Goal: Task Accomplishment & Management: Manage account settings

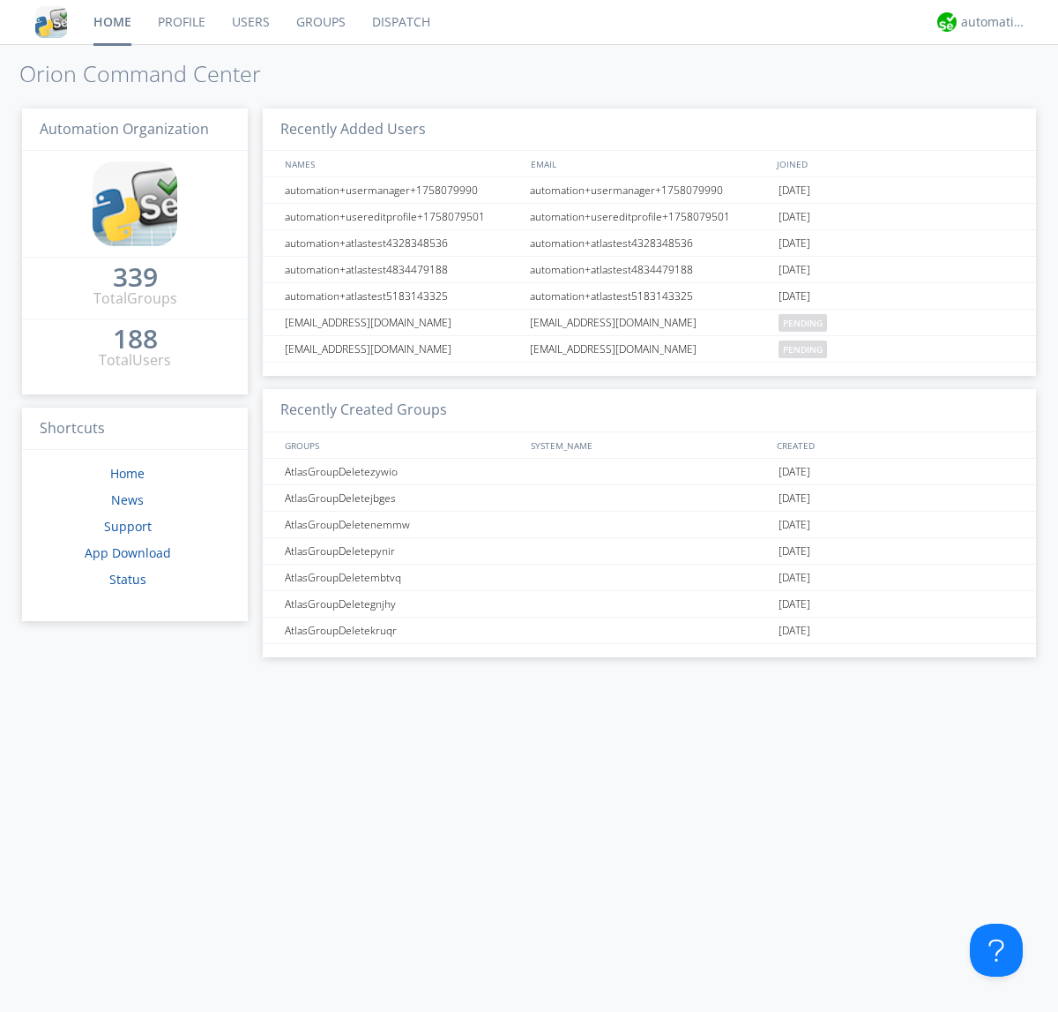
click at [250, 22] on link "Users" at bounding box center [251, 22] width 64 height 44
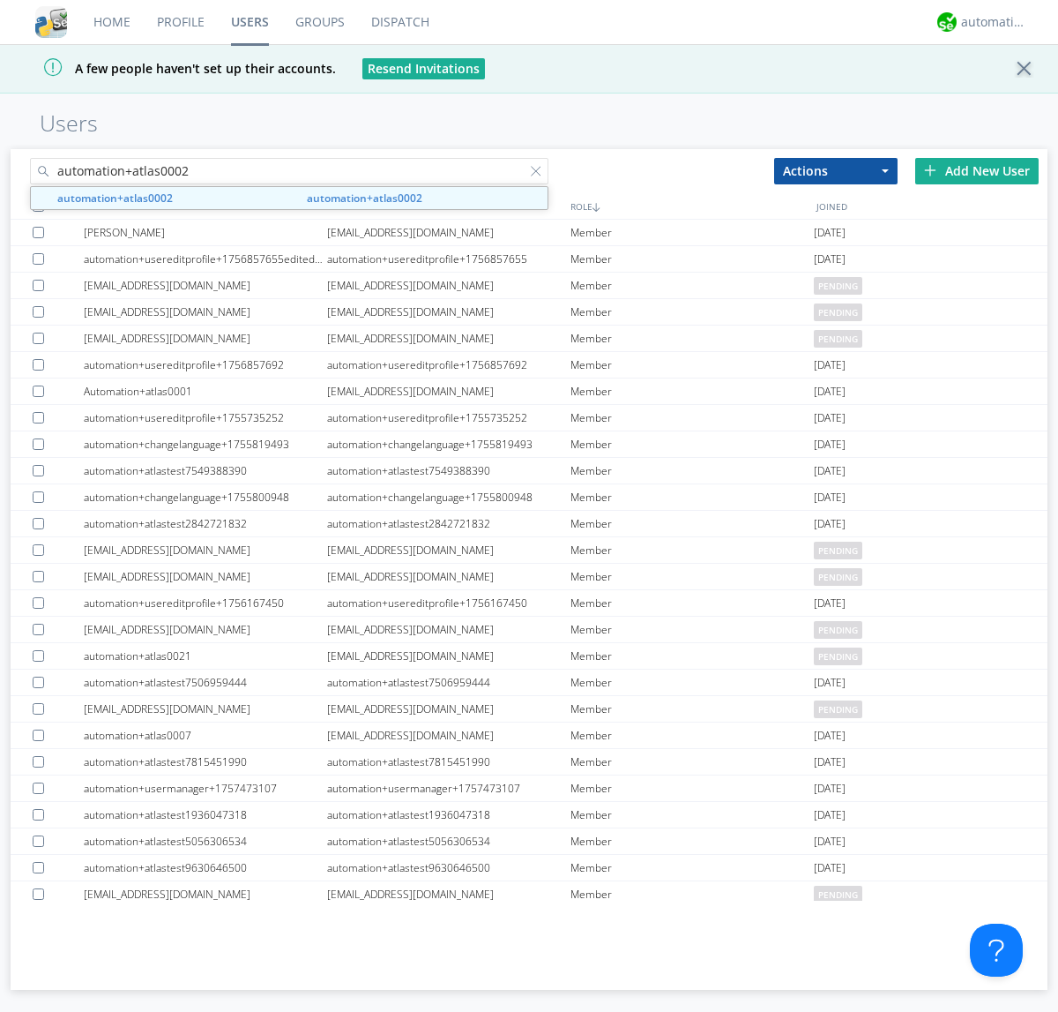
type input "automation+atlas0002"
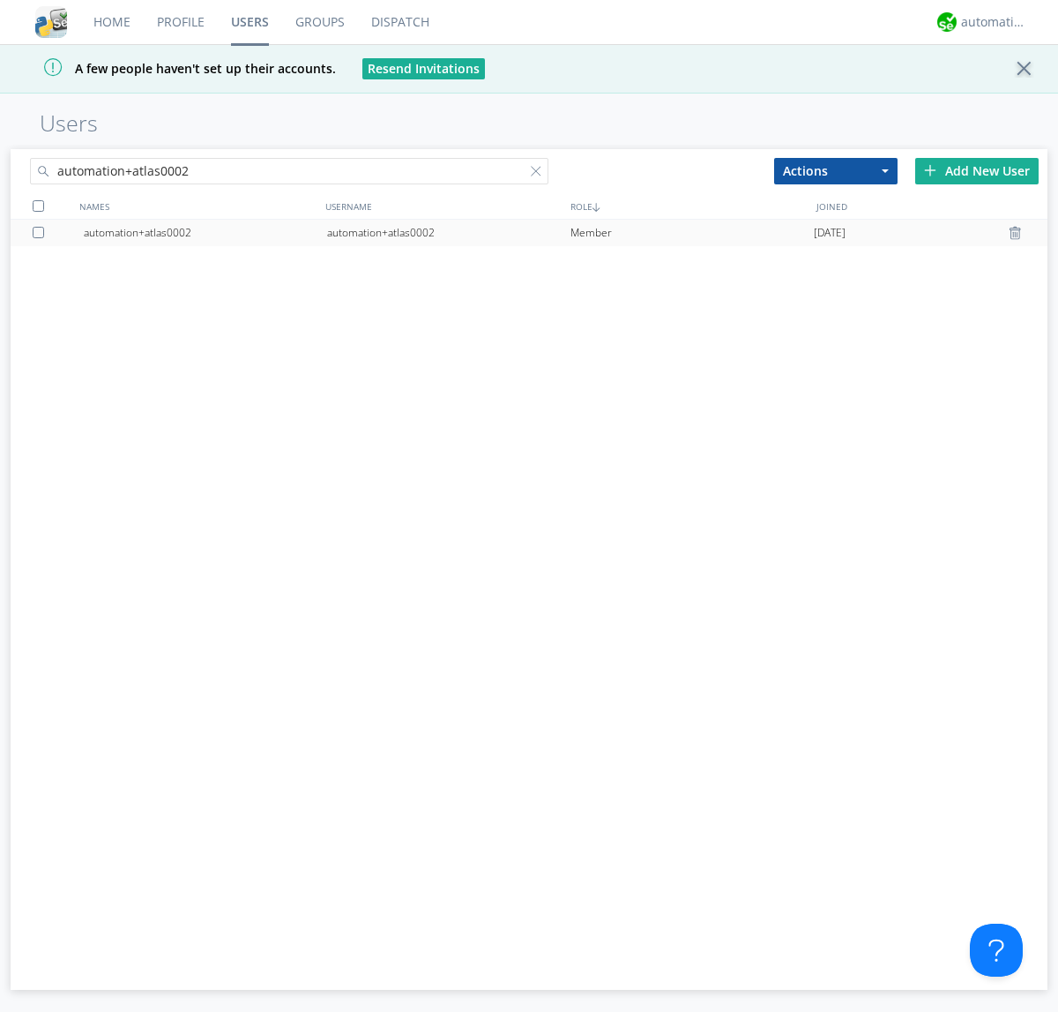
click at [448, 232] on div "automation+atlas0002" at bounding box center [448, 233] width 243 height 26
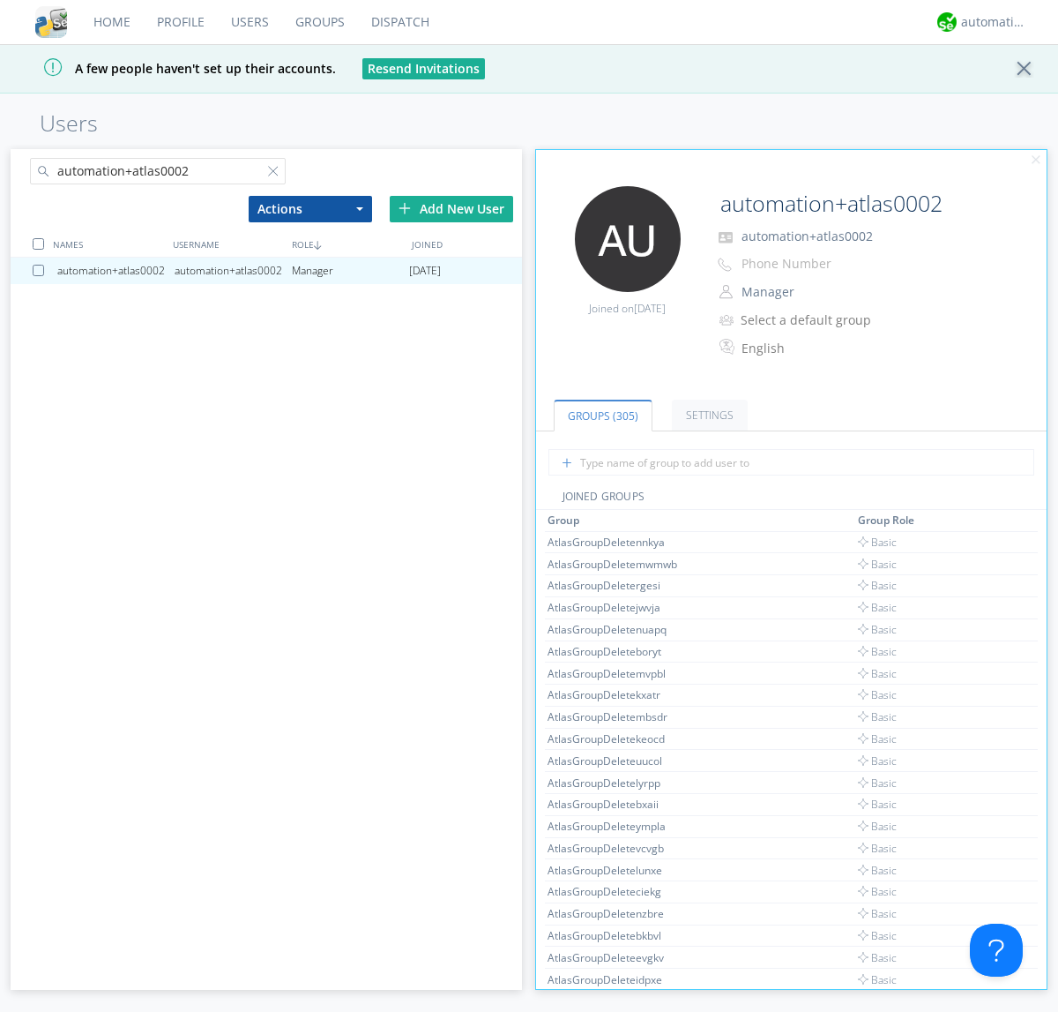
click at [810, 292] on button "Manager" at bounding box center [824, 292] width 176 height 25
click at [0, 0] on link "Basic User" at bounding box center [0, 0] width 0 height 0
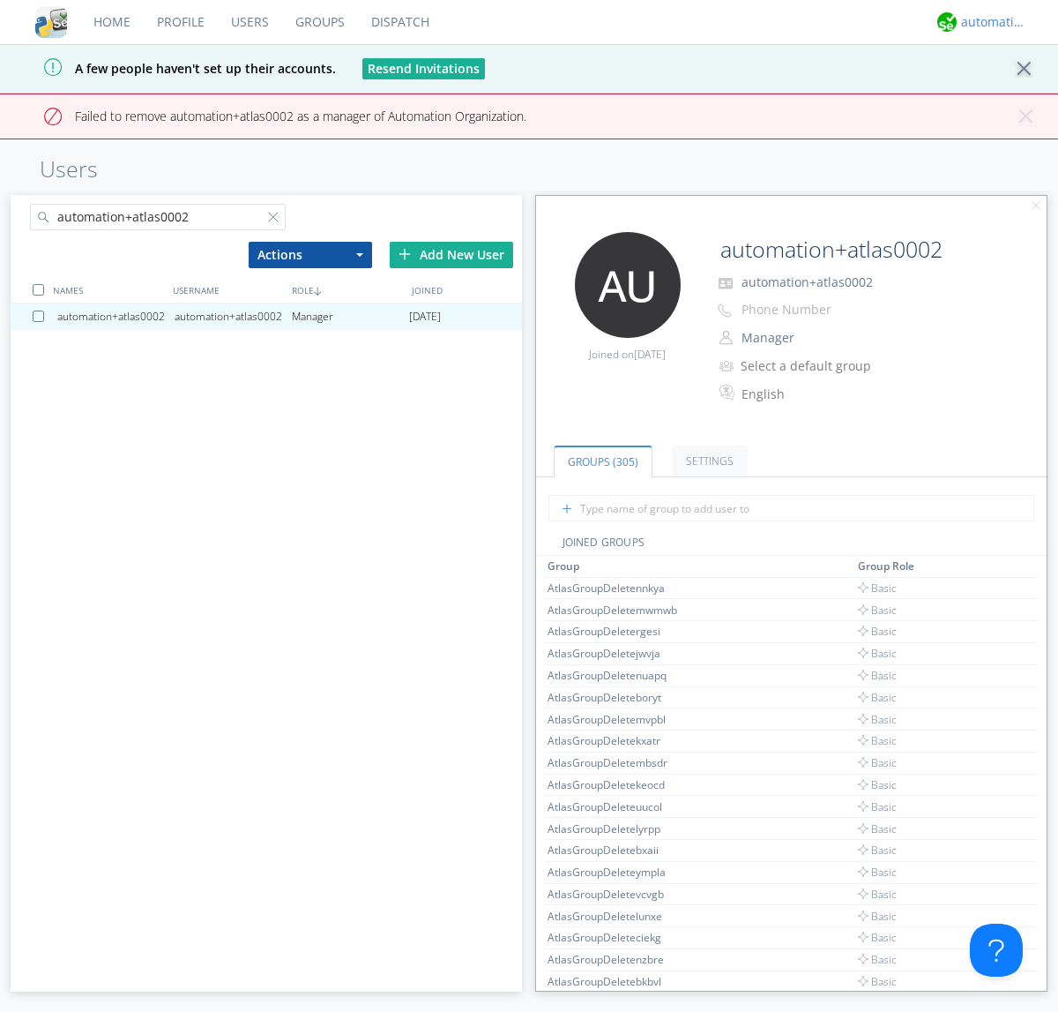
click at [990, 22] on div "automation+atlas" at bounding box center [994, 22] width 66 height 18
